Goal: Check status: Check status

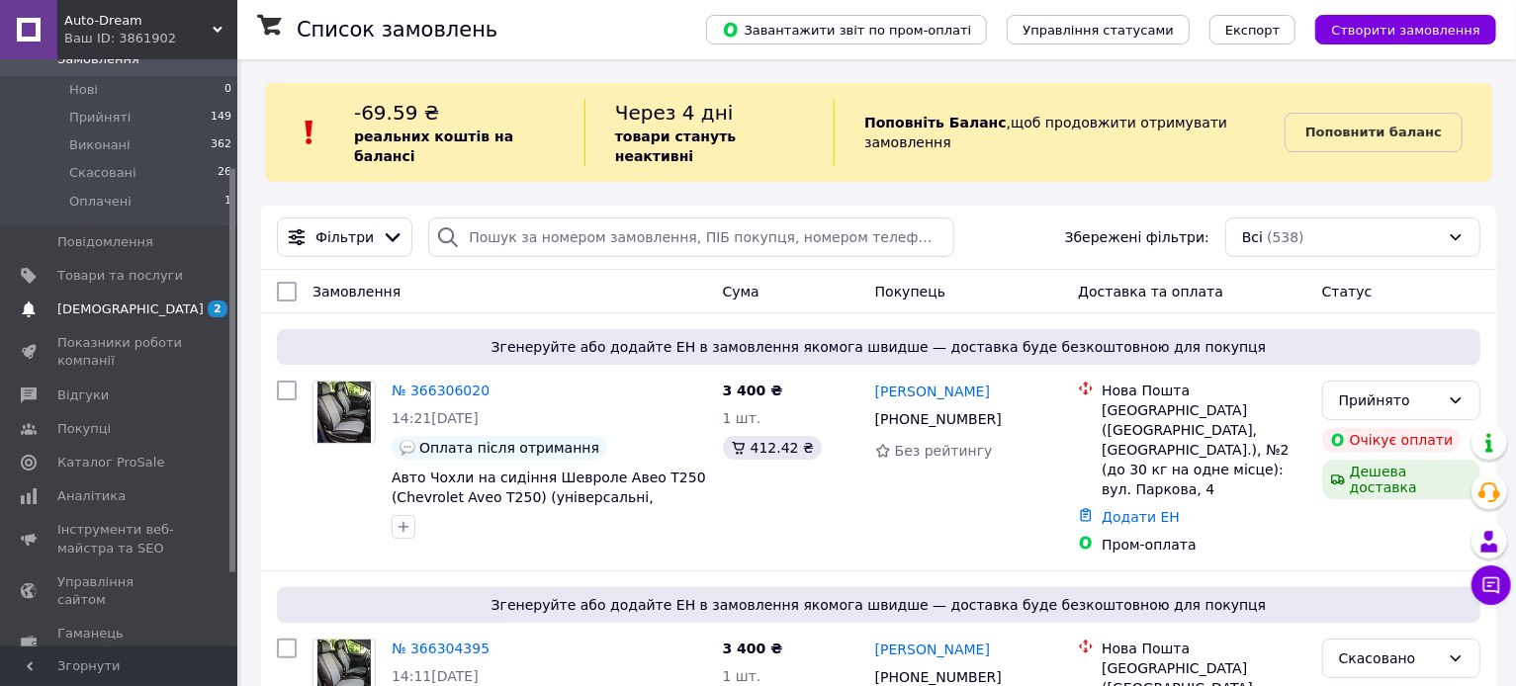
scroll to position [159, 0]
click at [111, 506] on link "Аналітика" at bounding box center [121, 496] width 243 height 34
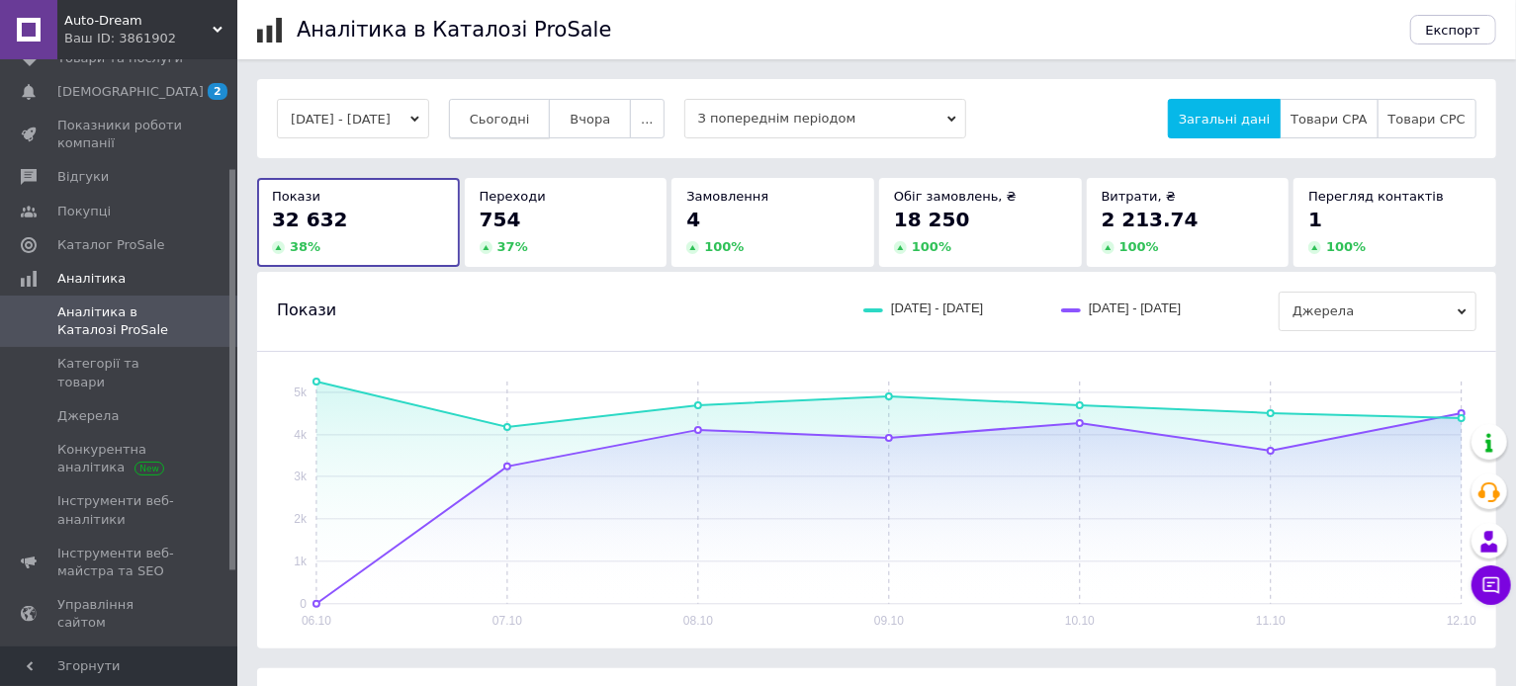
click at [530, 121] on span "Сьогодні" at bounding box center [500, 119] width 60 height 15
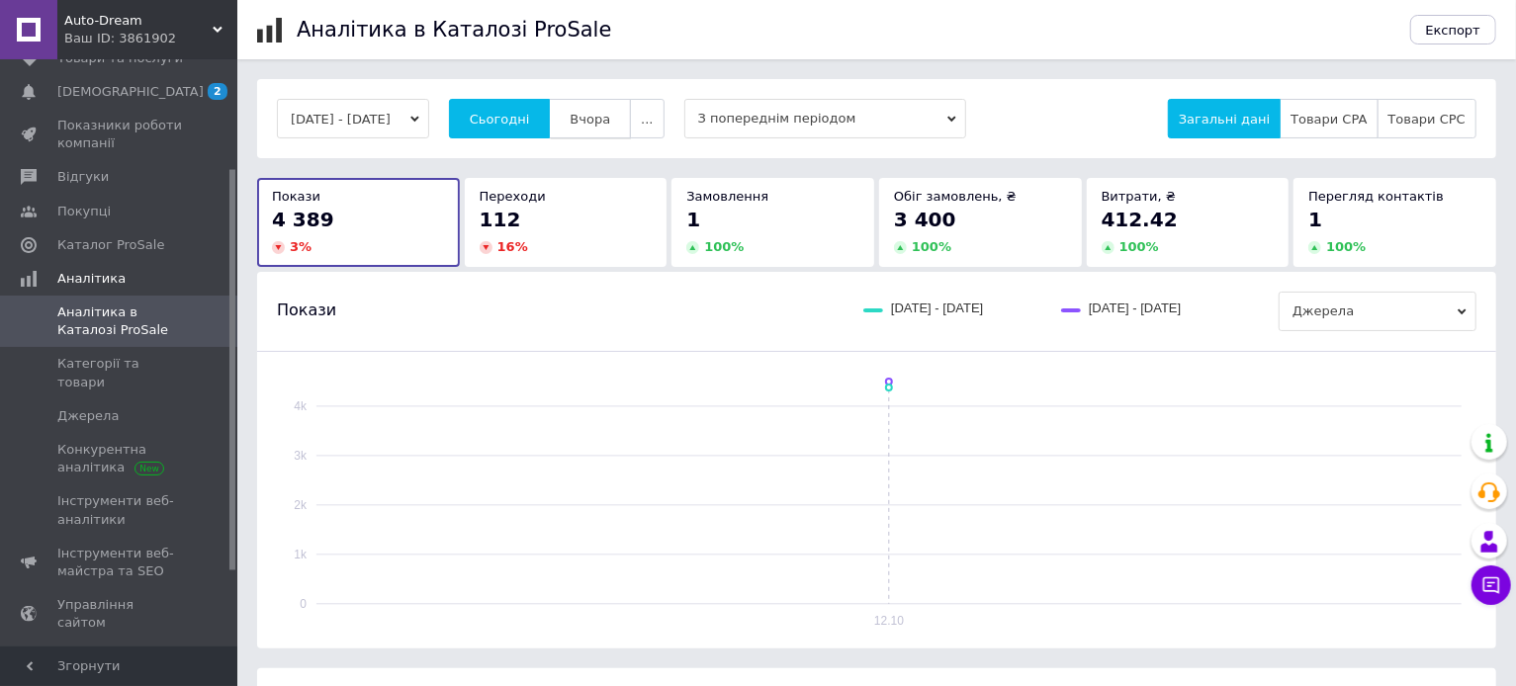
click at [631, 115] on button "Вчора" at bounding box center [590, 119] width 82 height 40
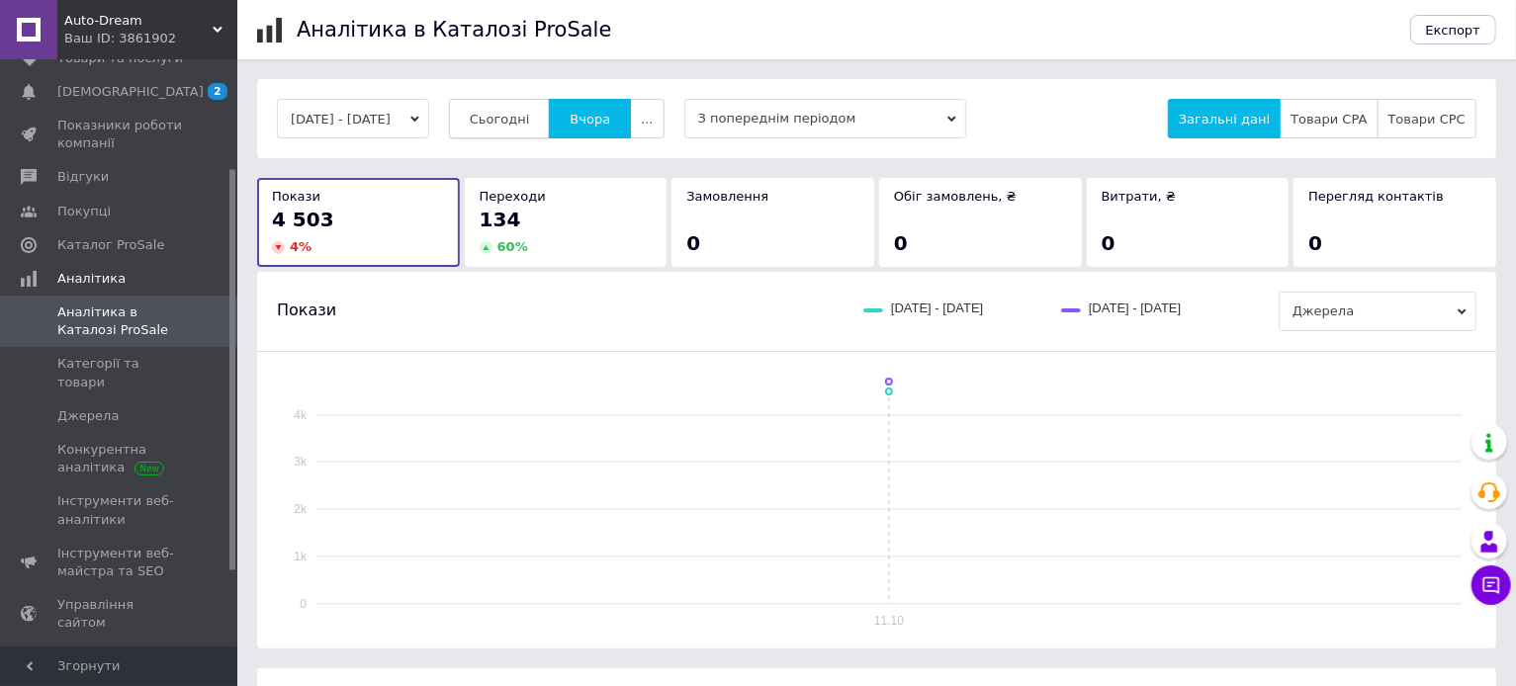
click at [530, 112] on span "Сьогодні" at bounding box center [500, 119] width 60 height 15
